Goal: Task Accomplishment & Management: Manage account settings

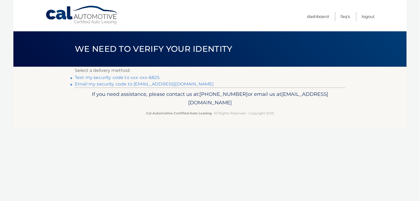
click at [122, 76] on link "Text my security code to xxx-xxx-6825" at bounding box center [117, 77] width 85 height 5
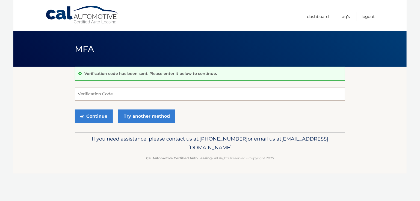
click at [116, 93] on input "Verification Code" at bounding box center [210, 94] width 270 height 14
type input "993466"
click at [90, 113] on button "Continue" at bounding box center [94, 117] width 38 height 14
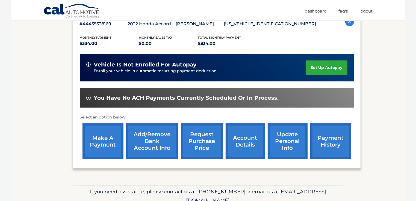
scroll to position [109, 0]
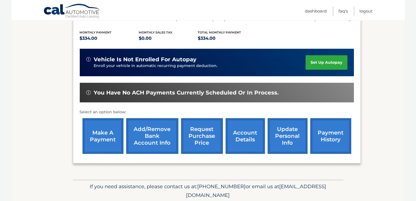
click at [100, 131] on link "make a payment" at bounding box center [102, 136] width 41 height 36
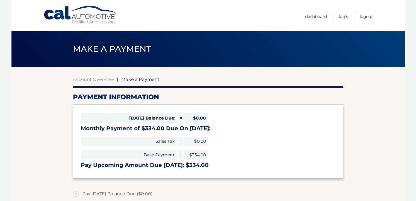
select select "MGY2YjA0YjgtMmQyMS00ZTQyLTkxMWItMjQ3OTM1MDJjMmNm"
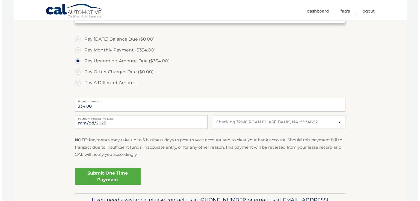
scroll to position [164, 0]
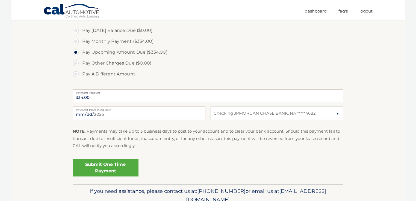
click at [100, 167] on link "Submit One Time Payment" at bounding box center [106, 167] width 66 height 17
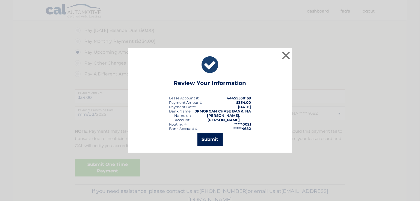
click at [205, 140] on button "Submit" at bounding box center [209, 139] width 25 height 13
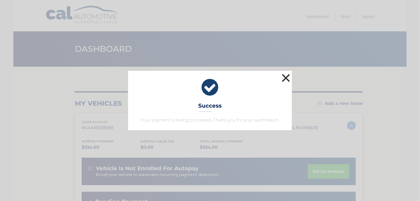
click at [286, 77] on button "×" at bounding box center [285, 78] width 11 height 11
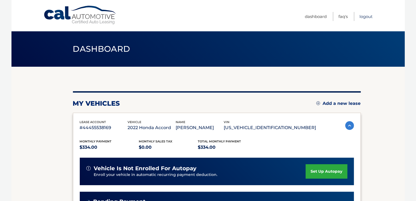
click at [365, 17] on link "Logout" at bounding box center [365, 16] width 13 height 9
